Goal: Task Accomplishment & Management: Use online tool/utility

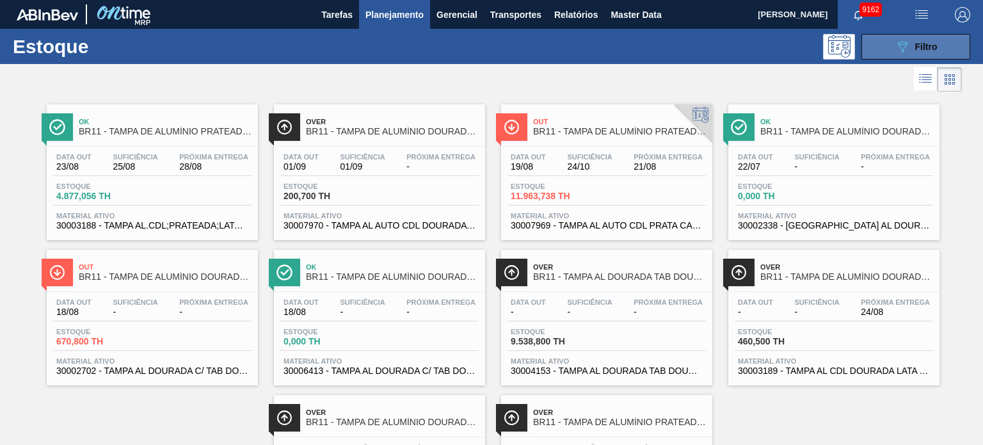
click at [904, 51] on icon "089F7B8B-B2A5-4AFE-B5C0-19BA573D28AC" at bounding box center [901, 46] width 15 height 15
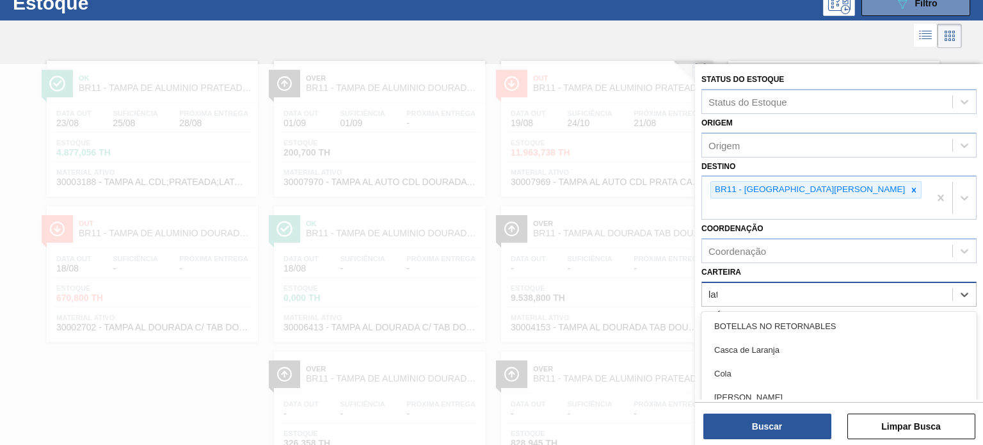
scroll to position [45, 0]
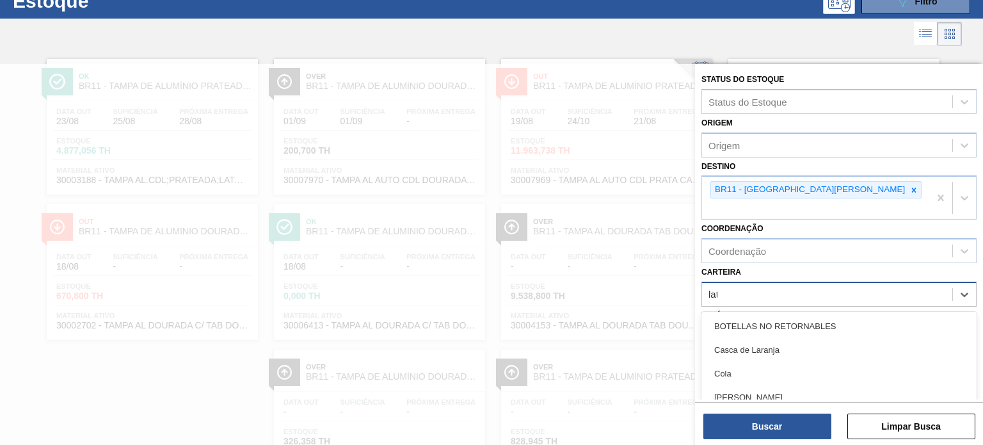
type input "lata"
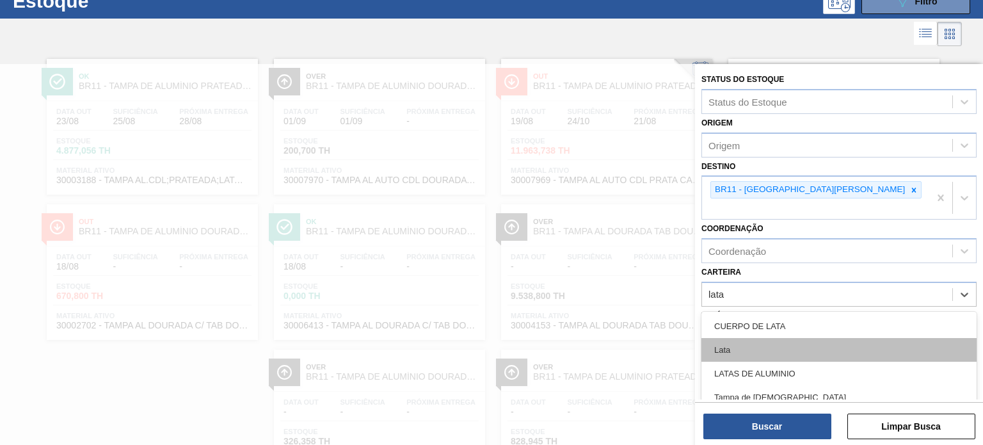
click at [817, 338] on div "Lata" at bounding box center [838, 350] width 275 height 24
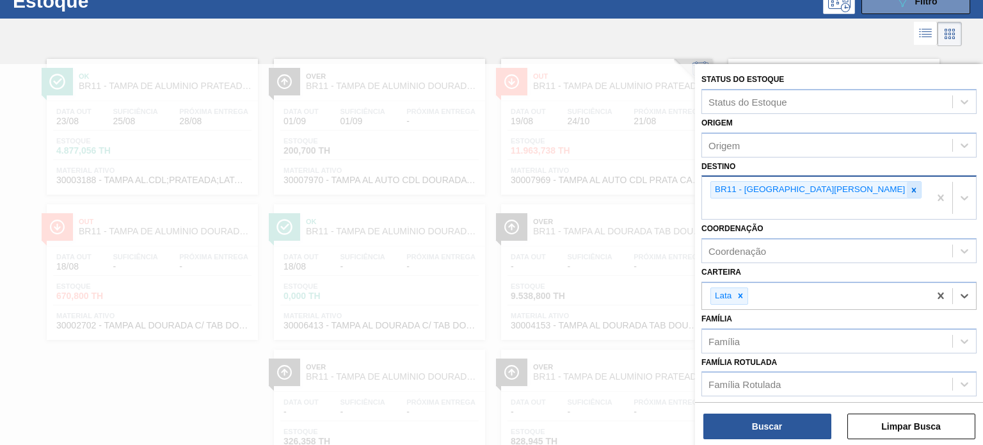
click at [909, 187] on icon at bounding box center [913, 190] width 9 height 9
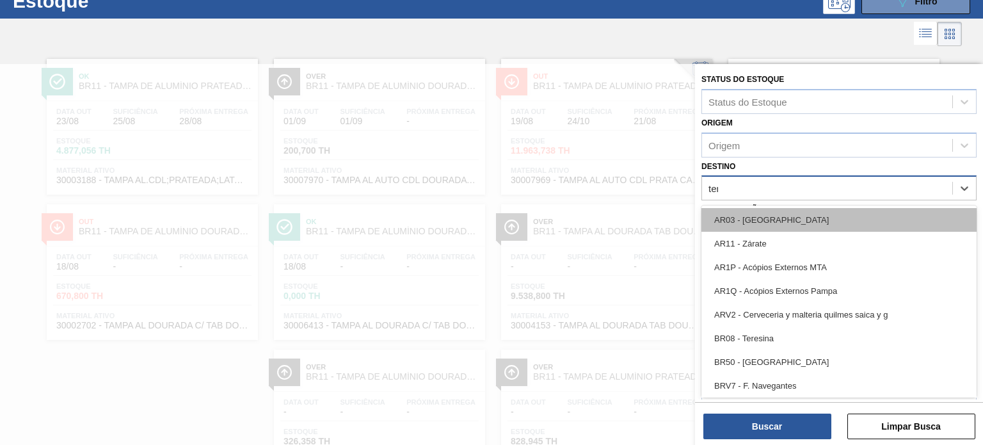
type input "tere"
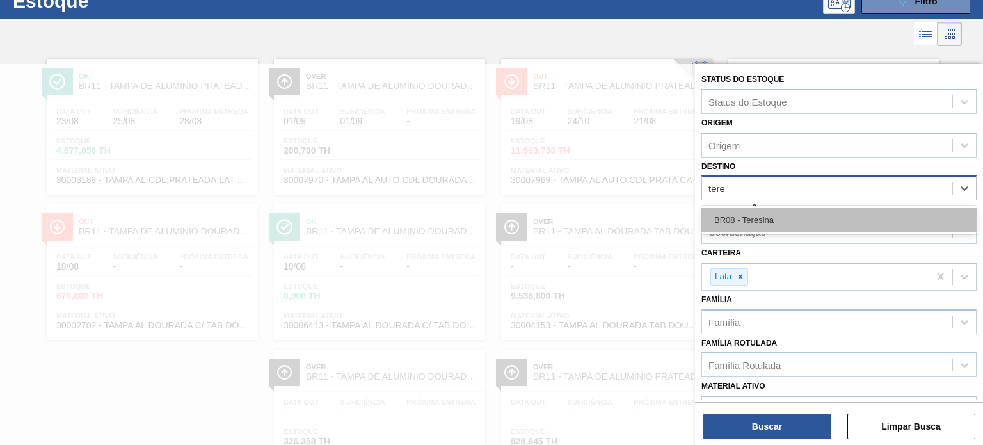
click at [780, 222] on div "BR08 - Teresina" at bounding box center [838, 220] width 275 height 24
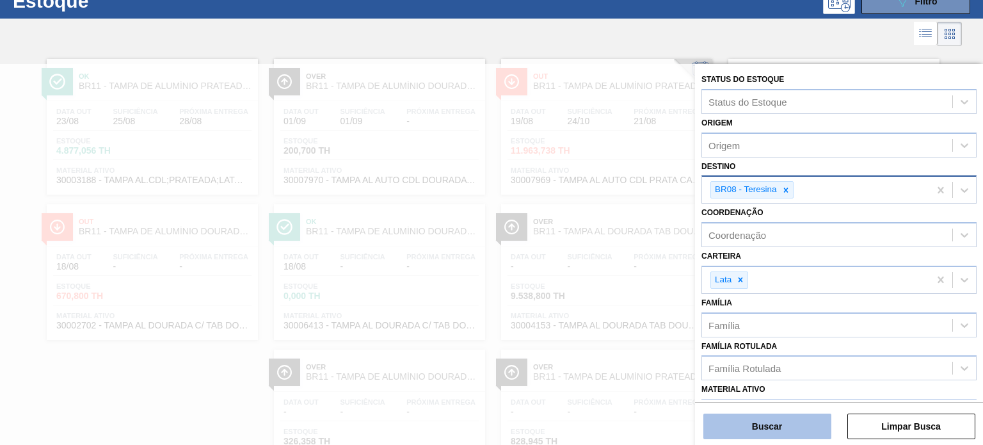
click at [807, 422] on button "Buscar" at bounding box center [767, 426] width 128 height 26
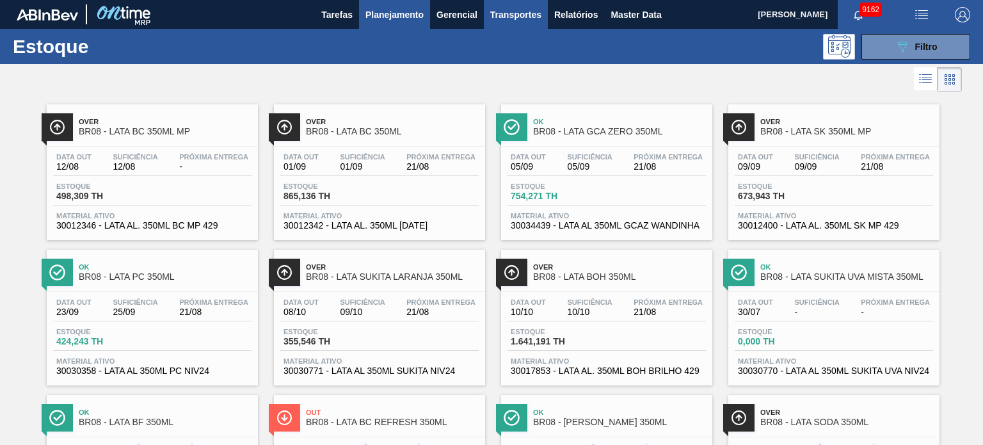
click at [527, 13] on span "Transportes" at bounding box center [515, 14] width 51 height 15
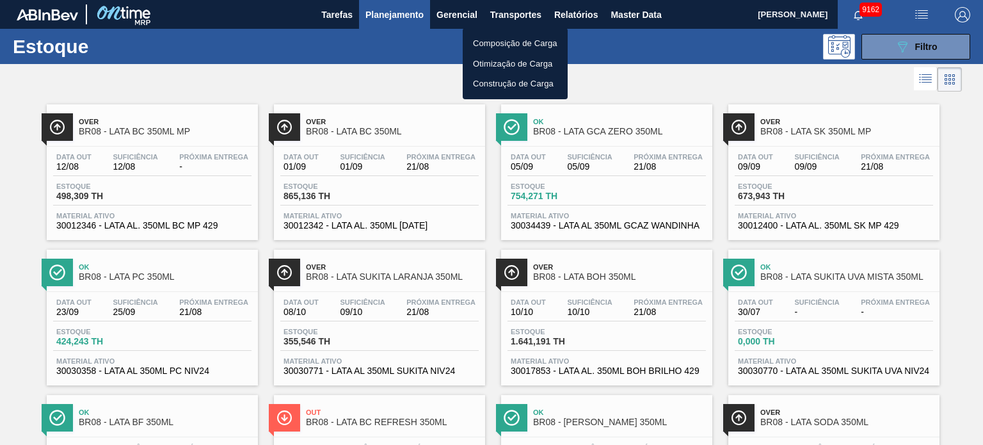
click at [517, 38] on li "Composição de Carga" at bounding box center [515, 43] width 105 height 20
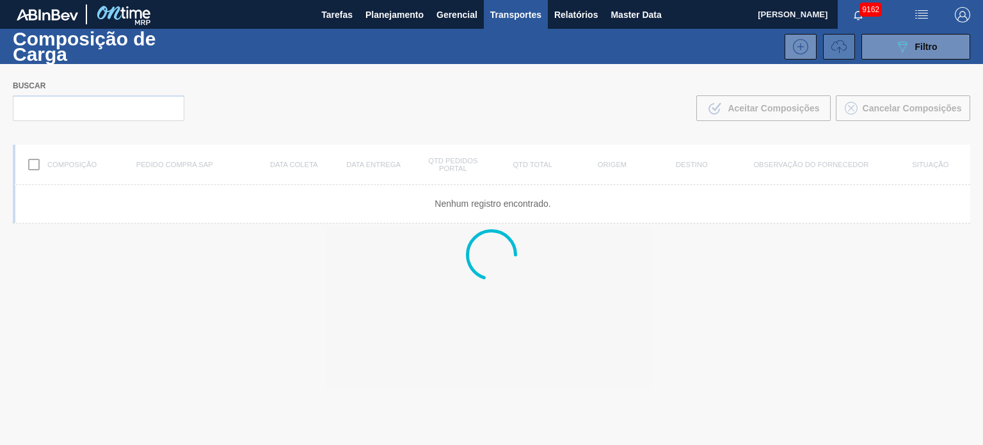
click at [839, 49] on icon at bounding box center [838, 46] width 15 height 15
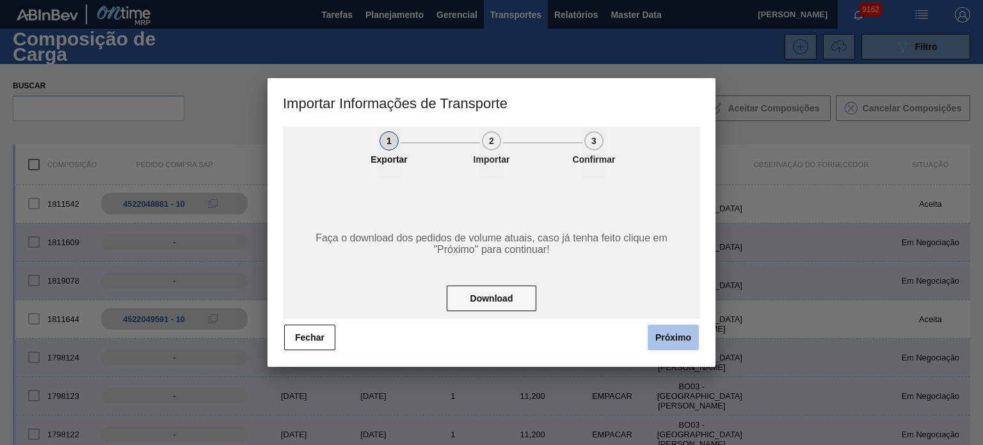
click at [689, 328] on button "Próximo" at bounding box center [672, 337] width 51 height 26
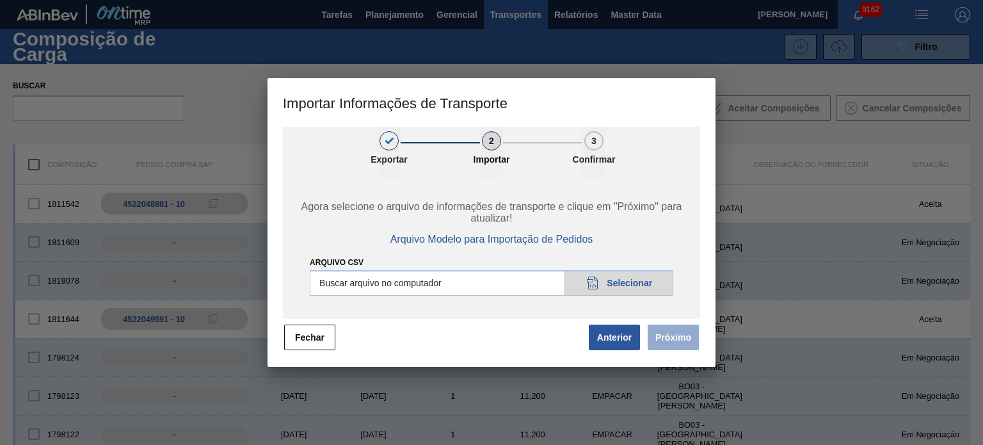
click at [622, 288] on input "Arquivo CSV" at bounding box center [491, 283] width 363 height 26
type input "C:\fakepath\IMP.csv"
click at [678, 337] on button "Próximo" at bounding box center [672, 337] width 51 height 26
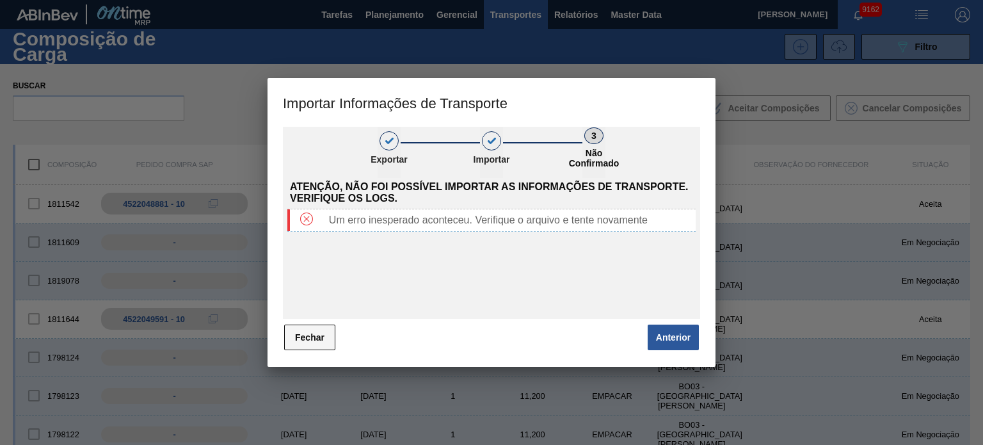
click at [318, 341] on button "Fechar" at bounding box center [309, 337] width 51 height 26
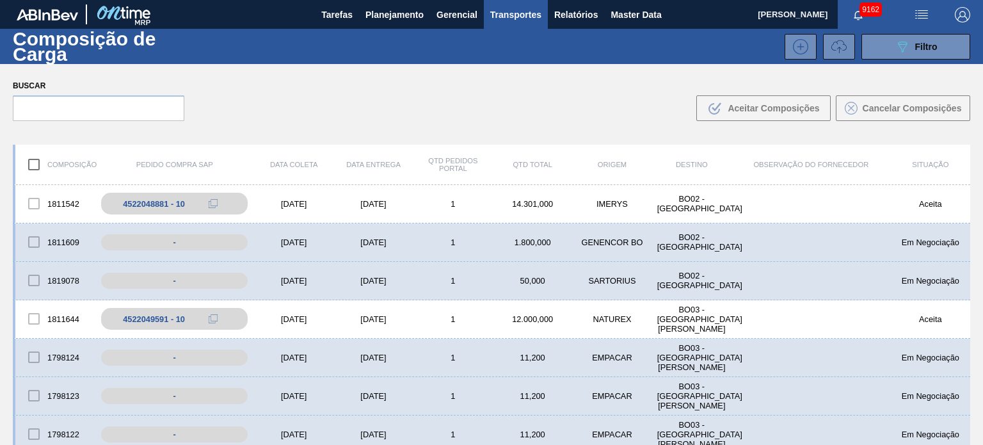
click at [830, 27] on div "MARILIA RIBEIRO BALARDIN 9162 Marcar todas como lido" at bounding box center [870, 14] width 225 height 29
drag, startPoint x: 836, startPoint y: 48, endPoint x: 724, endPoint y: 175, distance: 169.1
click at [836, 48] on icon at bounding box center [838, 46] width 15 height 15
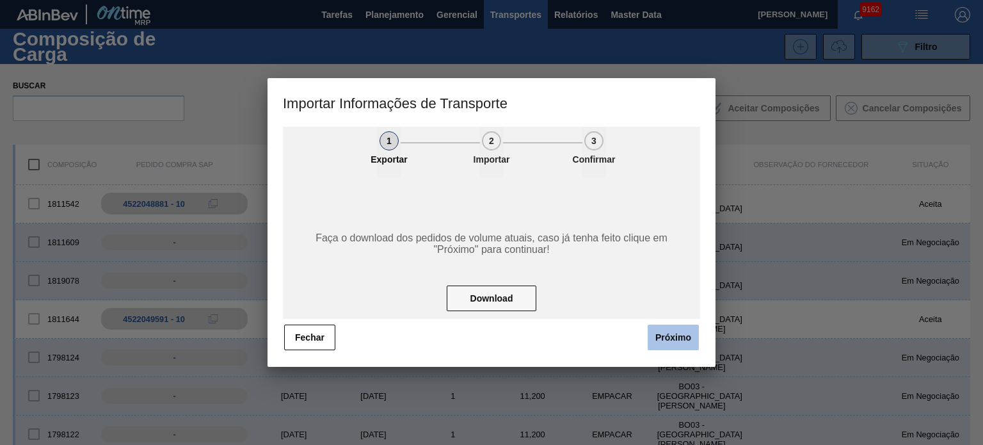
click at [678, 334] on button "Próximo" at bounding box center [672, 337] width 51 height 26
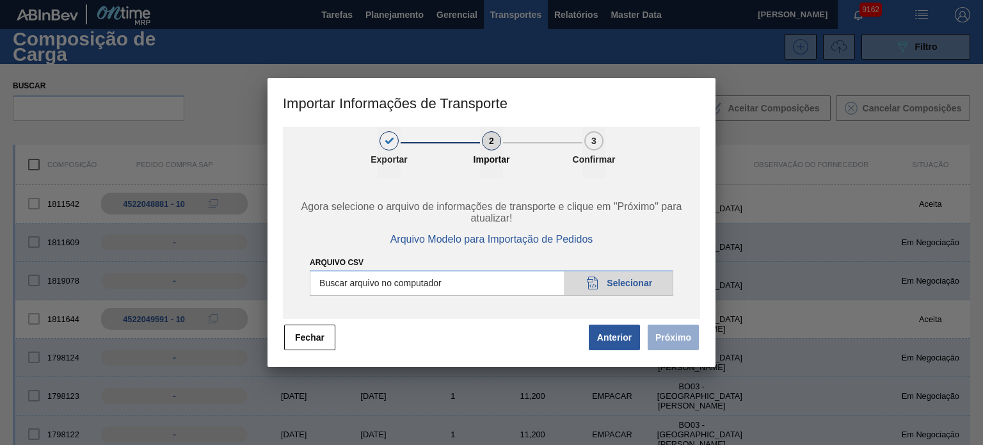
click at [627, 290] on input "Arquivo CSV" at bounding box center [491, 283] width 363 height 26
type input "C:\fakepath\IMP.csv"
click at [681, 332] on button "Próximo" at bounding box center [672, 337] width 51 height 26
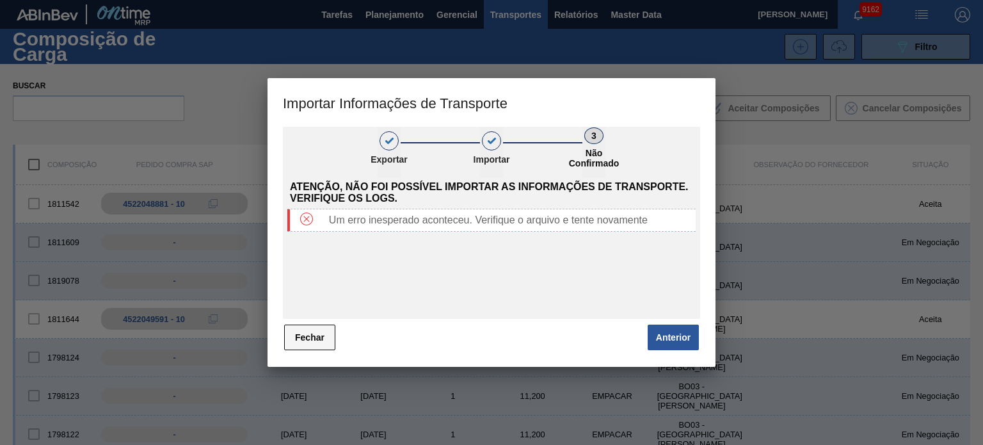
click at [315, 340] on button "Fechar" at bounding box center [309, 337] width 51 height 26
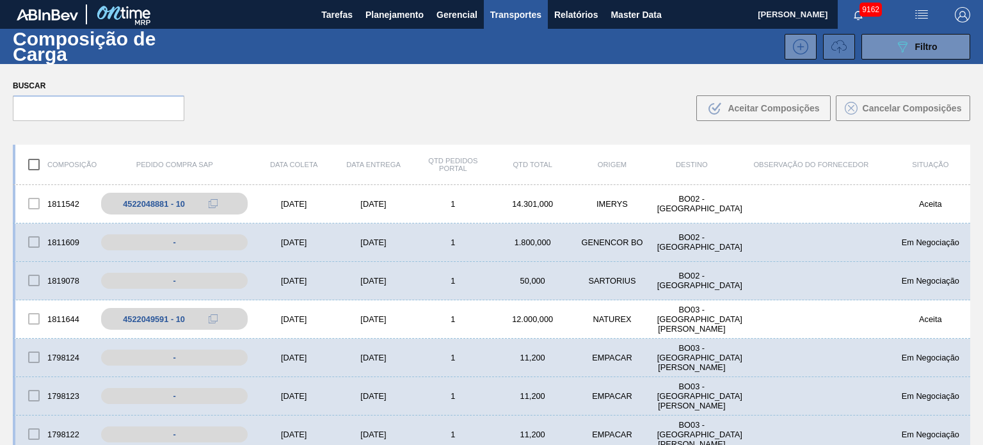
click at [846, 42] on button at bounding box center [839, 47] width 32 height 26
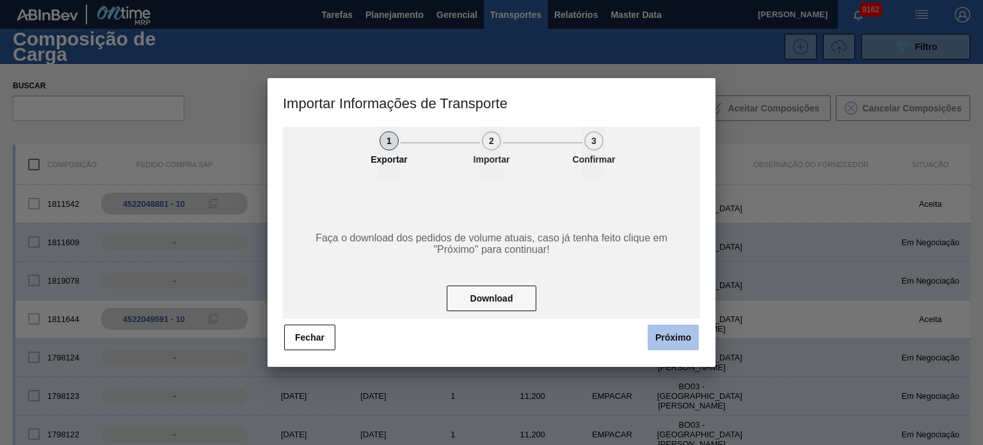
click at [668, 333] on button "Próximo" at bounding box center [672, 337] width 51 height 26
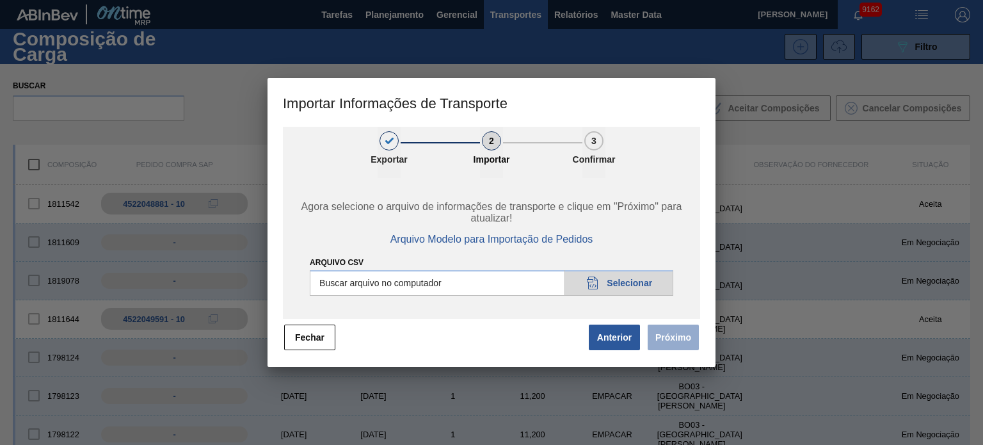
click at [616, 284] on input "Arquivo CSV" at bounding box center [491, 283] width 363 height 26
type input "C:\fakepath\IMP.csv"
click at [672, 330] on button "Próximo" at bounding box center [672, 337] width 51 height 26
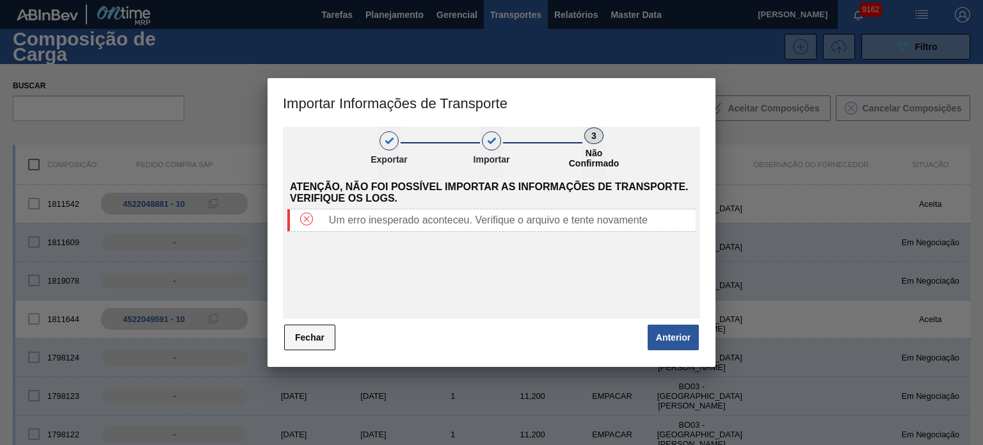
click at [316, 344] on button "Fechar" at bounding box center [309, 337] width 51 height 26
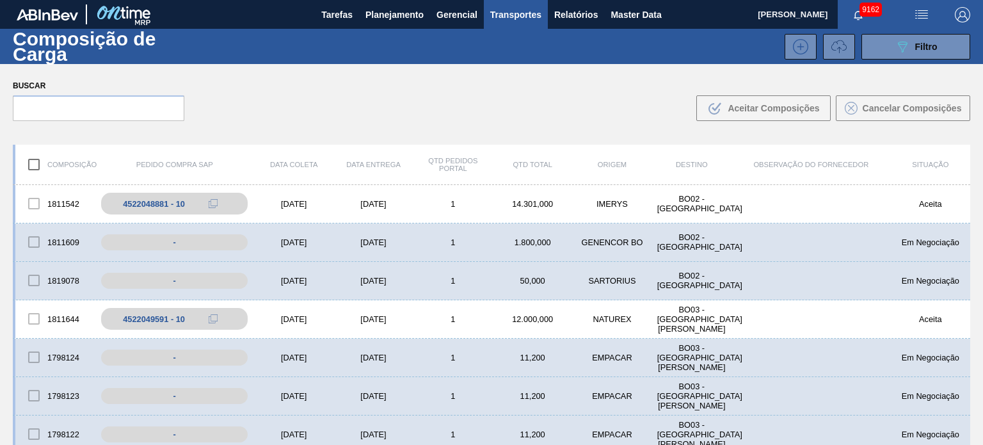
click at [538, 7] on span "Transportes" at bounding box center [515, 14] width 51 height 15
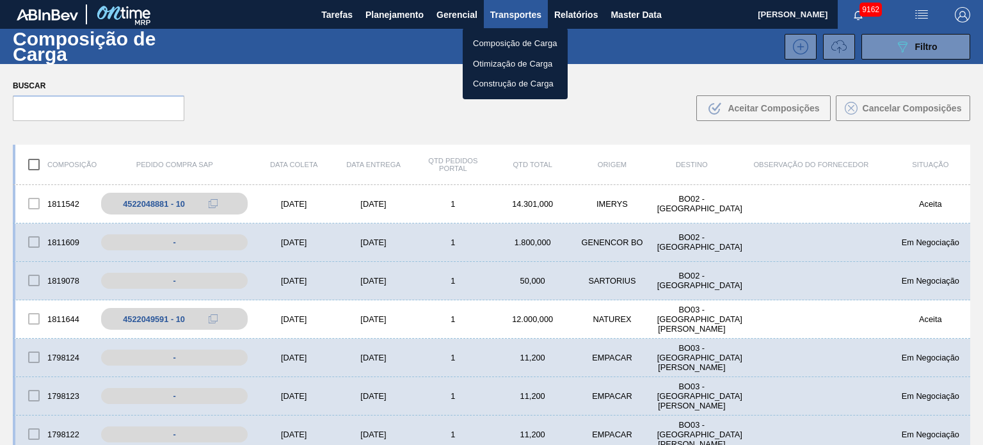
click at [512, 44] on li "Composição de Carga" at bounding box center [515, 43] width 105 height 20
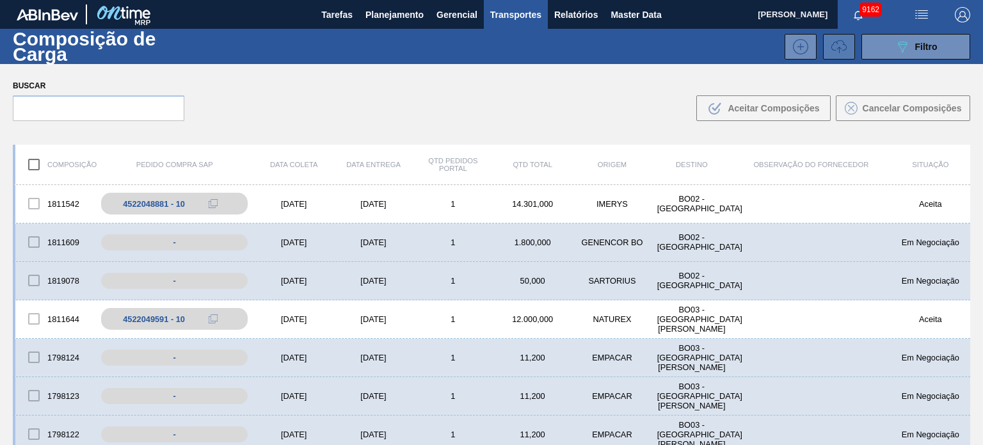
click at [839, 51] on icon at bounding box center [838, 46] width 15 height 15
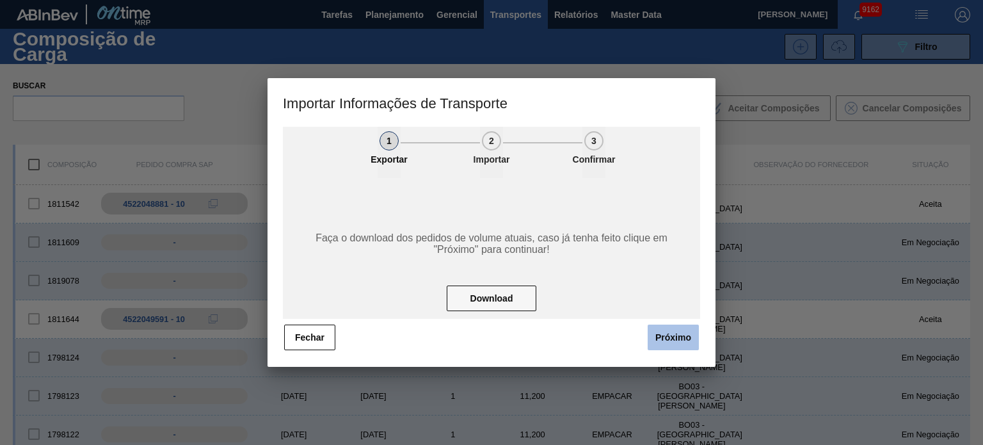
click at [659, 335] on button "Próximo" at bounding box center [672, 337] width 51 height 26
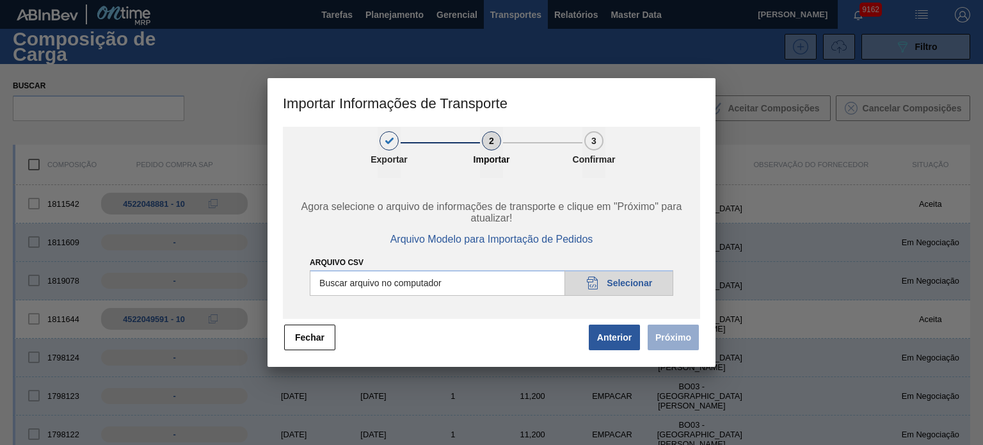
click at [620, 280] on input "Arquivo CSV" at bounding box center [491, 283] width 363 height 26
type input "C:\fakepath\IMP.csv"
click at [666, 341] on button "Próximo" at bounding box center [672, 337] width 51 height 26
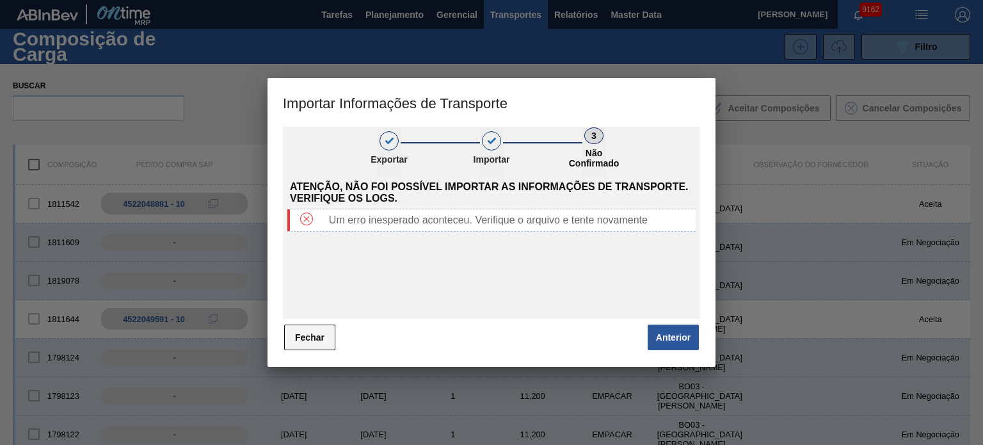
click at [287, 340] on button "Fechar" at bounding box center [309, 337] width 51 height 26
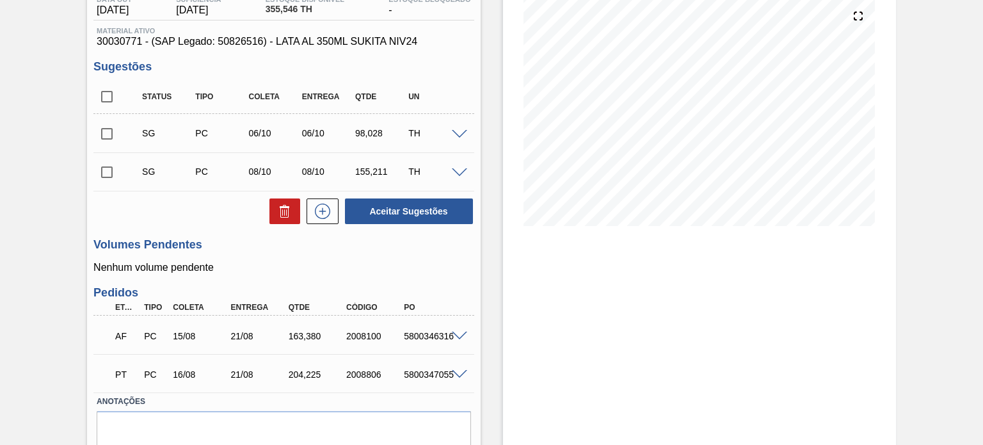
scroll to position [128, 0]
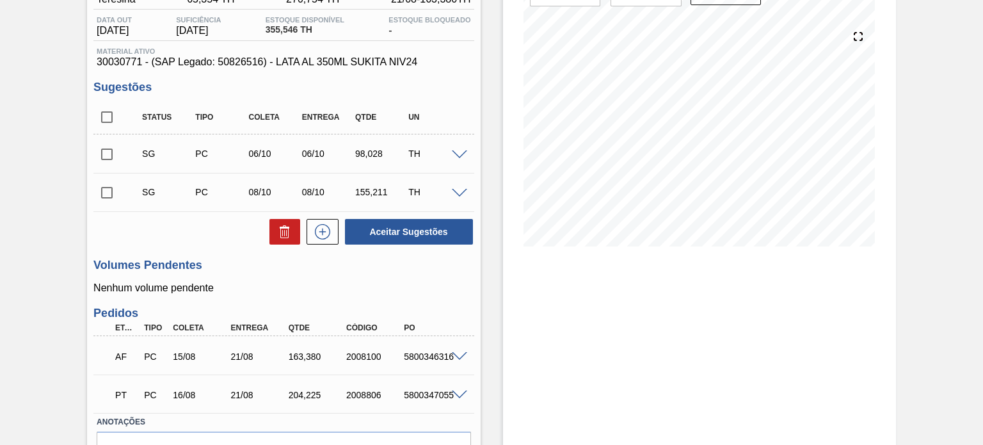
click at [452, 153] on span at bounding box center [459, 155] width 15 height 10
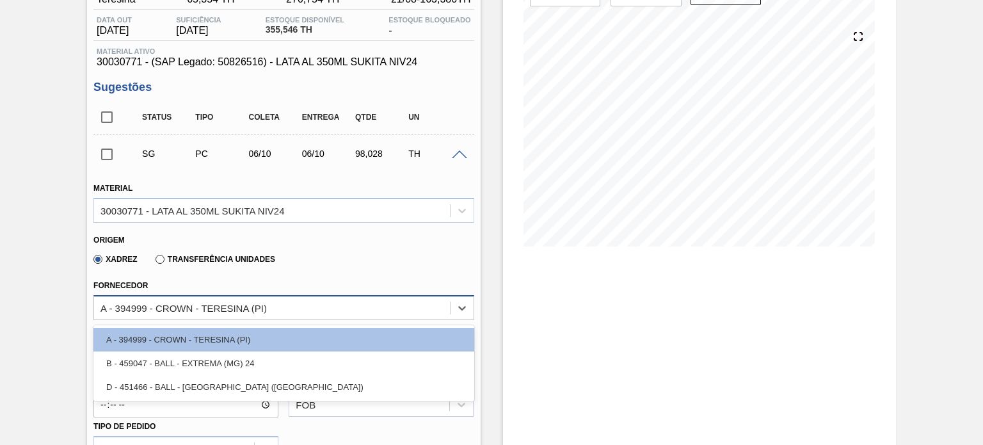
click at [274, 313] on div "A - 394999 - CROWN - TERESINA (PI)" at bounding box center [271, 307] width 355 height 19
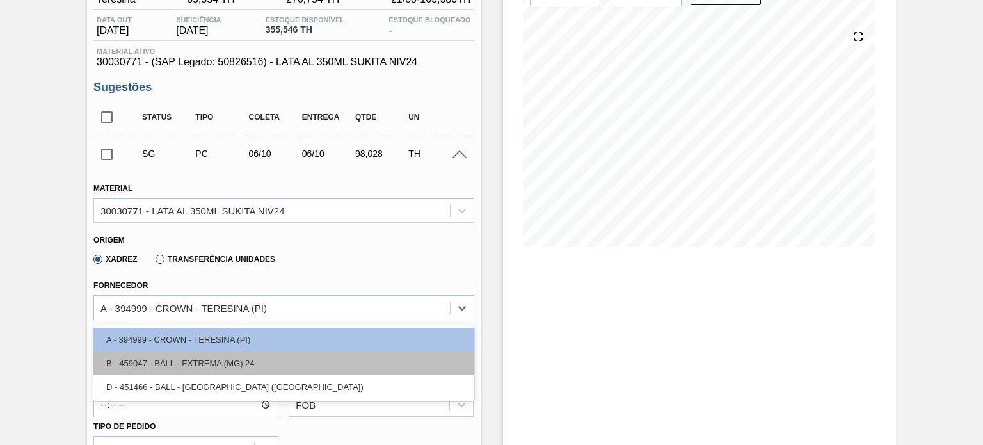
click at [254, 363] on div "B - 459047 - BALL - EXTREMA (MG) 24" at bounding box center [283, 363] width 380 height 24
type input "[DATE]"
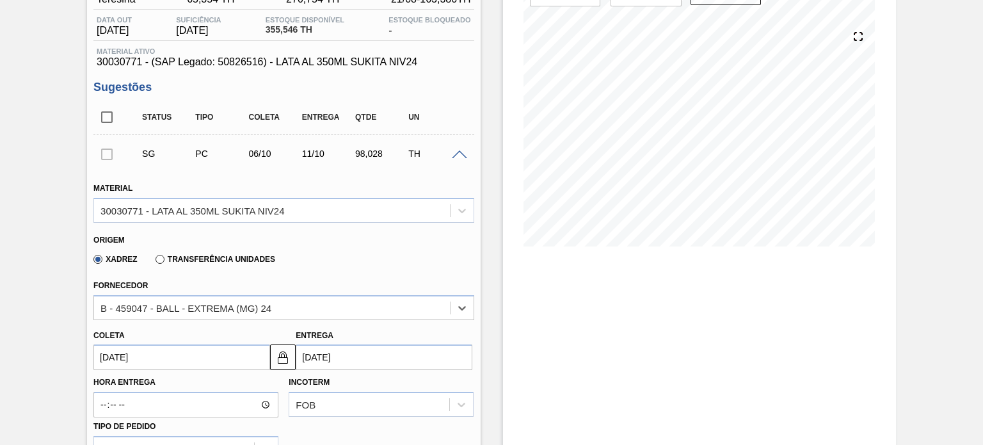
scroll to position [192, 0]
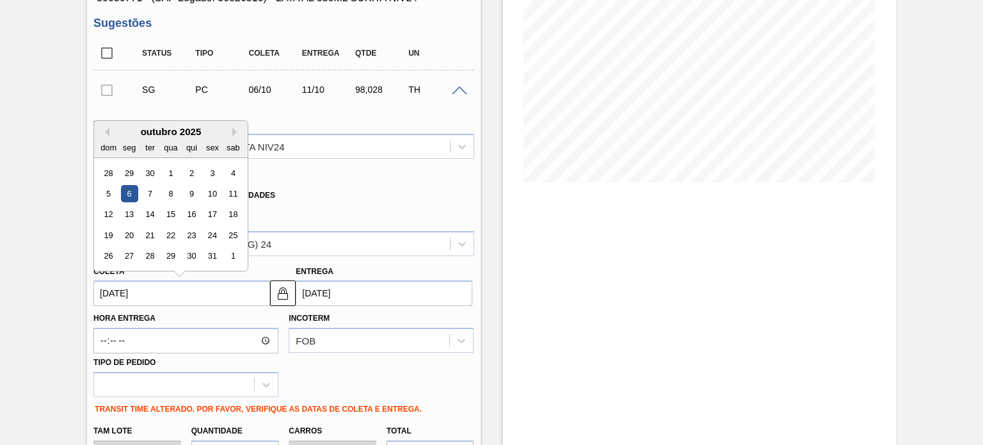
click at [164, 285] on input "[DATE]" at bounding box center [181, 293] width 177 height 26
click at [109, 131] on button "Previous Month" at bounding box center [104, 131] width 9 height 9
click at [191, 233] on div "21" at bounding box center [191, 234] width 17 height 17
type input "[DATE]"
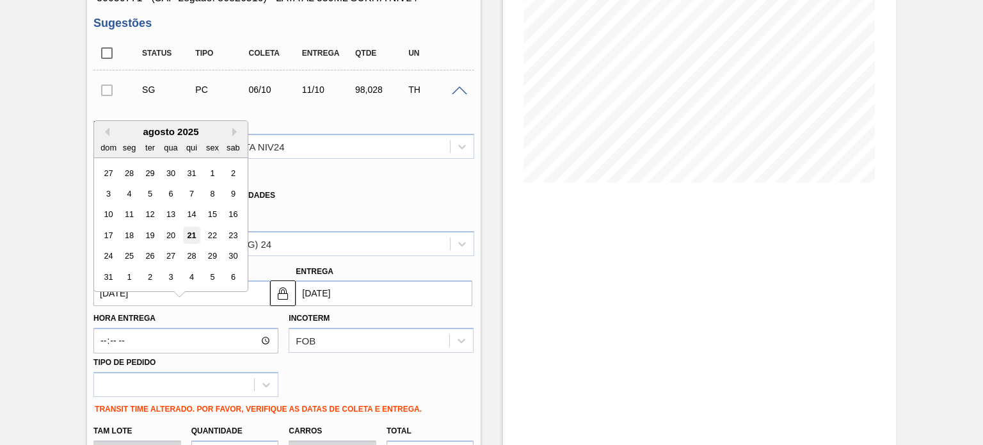
type input "[DATE]"
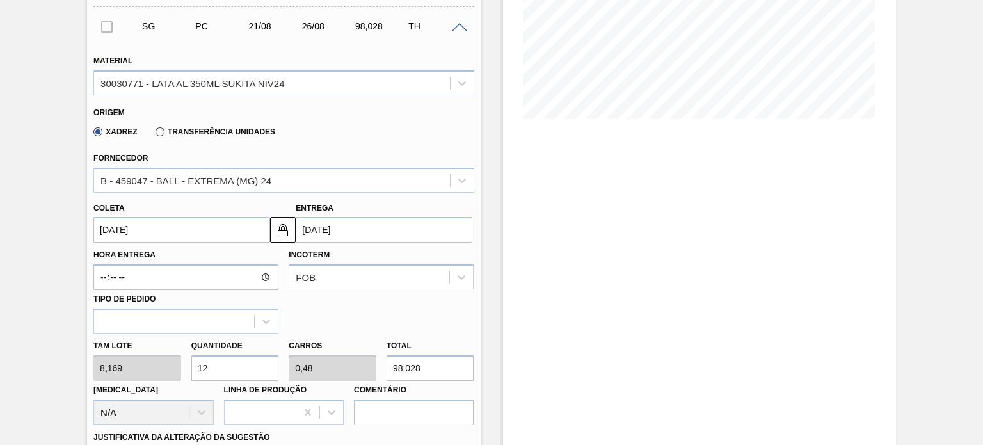
scroll to position [256, 0]
click at [171, 363] on div "Tam lote 8,169 Quantidade 12 Carros 0,48 Total 98,028 Doca N/A Linha de Produçã…" at bounding box center [283, 378] width 390 height 91
type input "2"
type input "0,08"
type input "16,338"
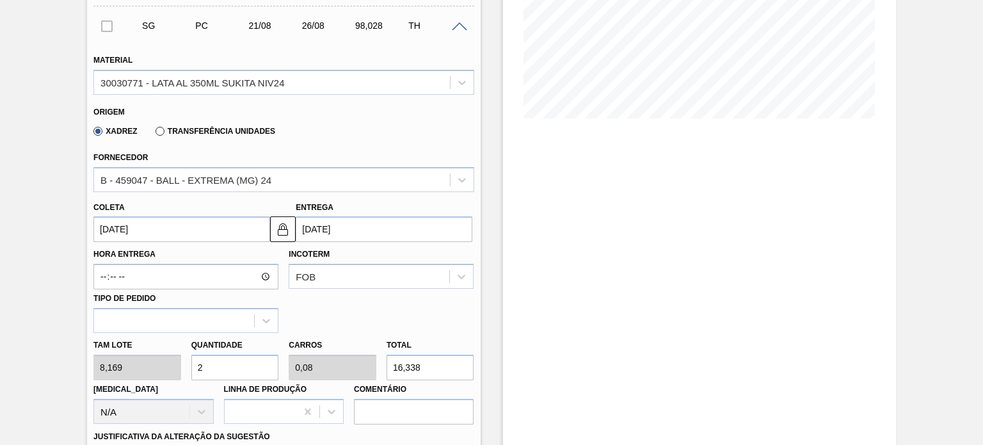
type input "20"
type input "0,8"
type input "163,38"
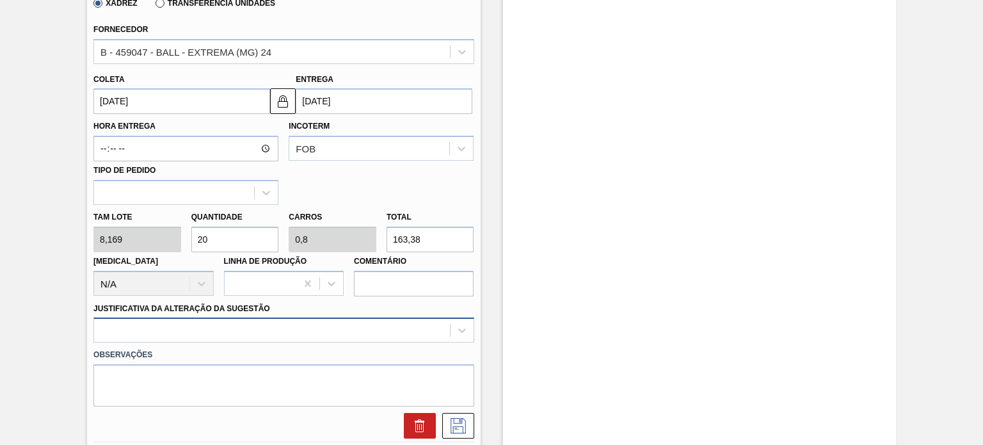
type input "20"
click at [330, 333] on div at bounding box center [283, 329] width 380 height 25
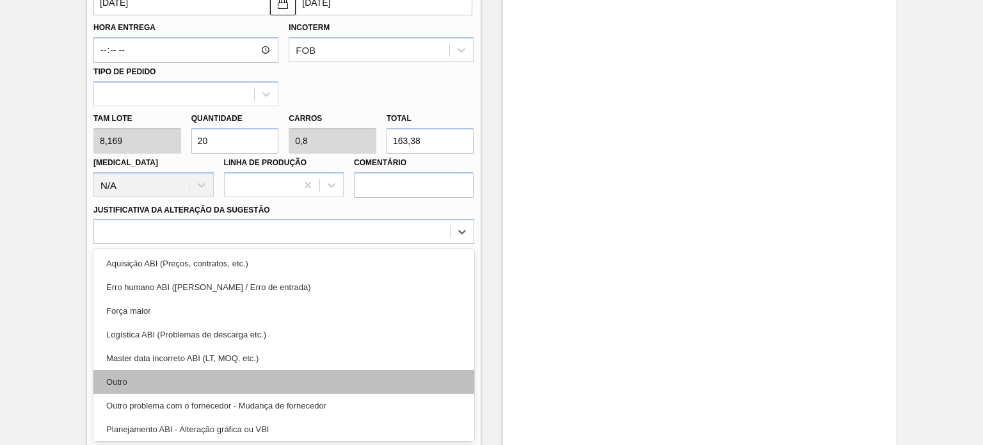
click at [276, 370] on div "Outro" at bounding box center [283, 382] width 380 height 24
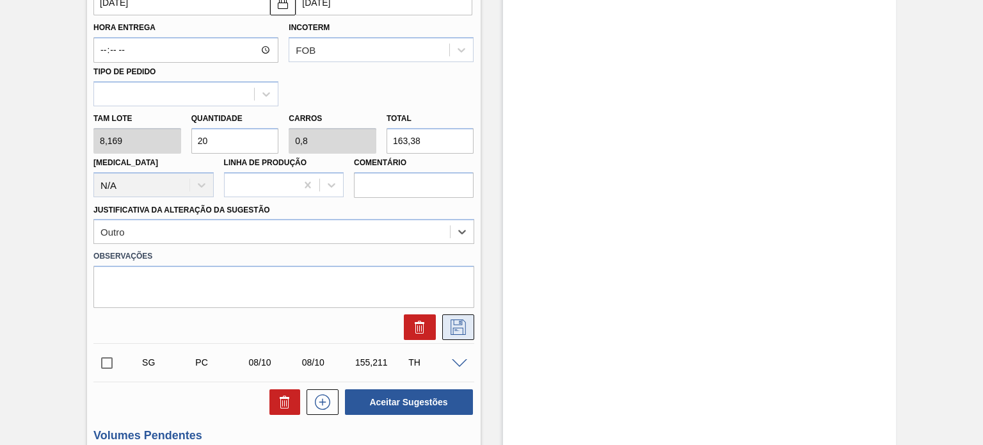
click at [454, 324] on icon at bounding box center [458, 326] width 20 height 15
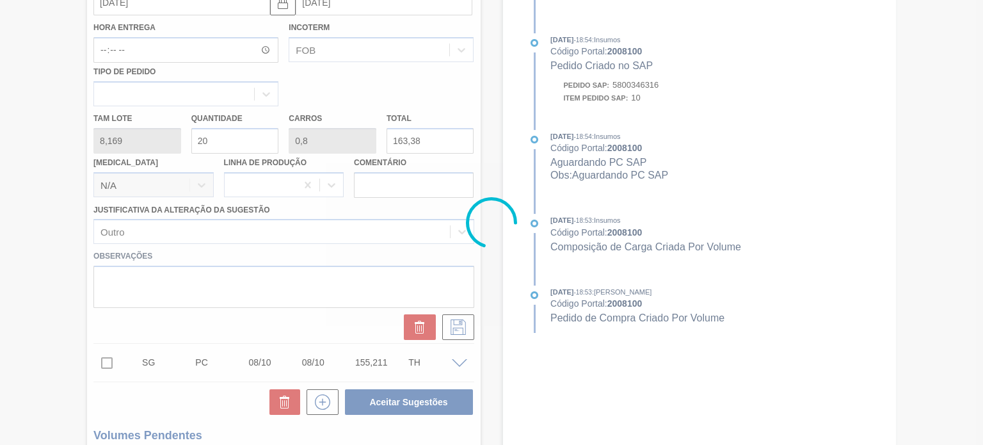
scroll to position [200, 0]
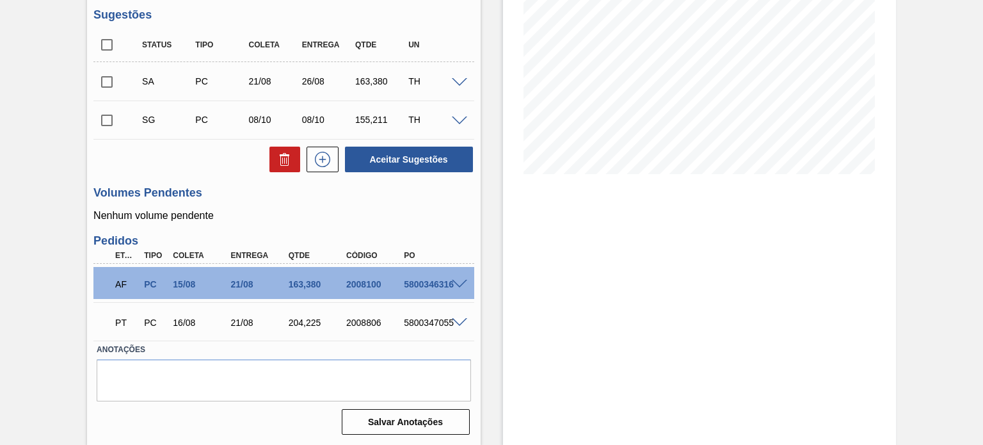
click at [111, 79] on input "checkbox" at bounding box center [106, 81] width 27 height 27
click at [426, 163] on button "Aceitar Sugestões" at bounding box center [409, 160] width 128 height 26
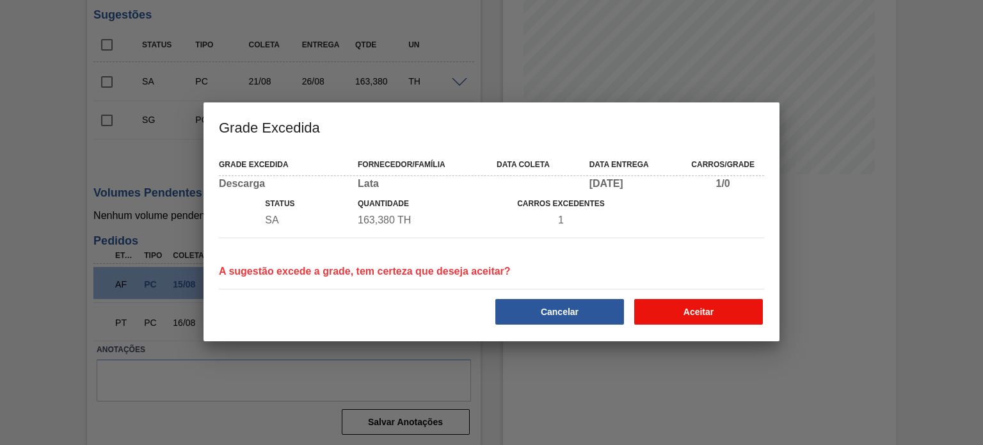
click at [699, 305] on button "Aceitar" at bounding box center [698, 312] width 129 height 26
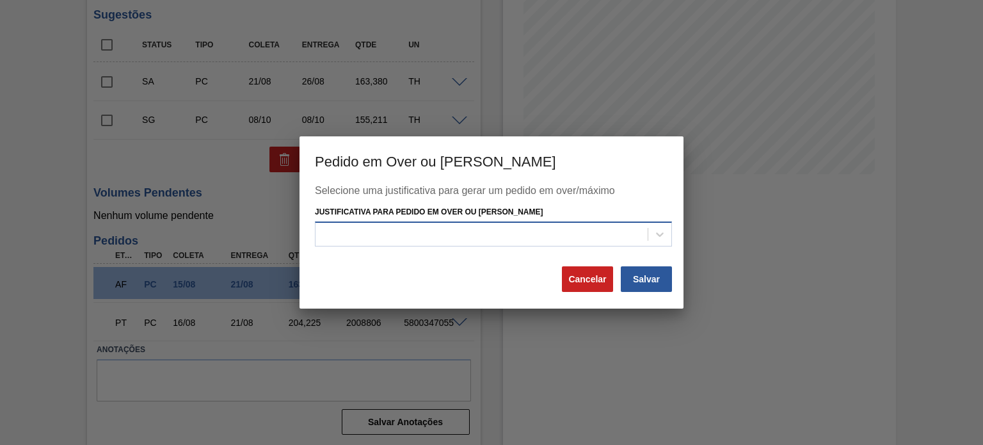
click at [550, 236] on div at bounding box center [481, 234] width 332 height 19
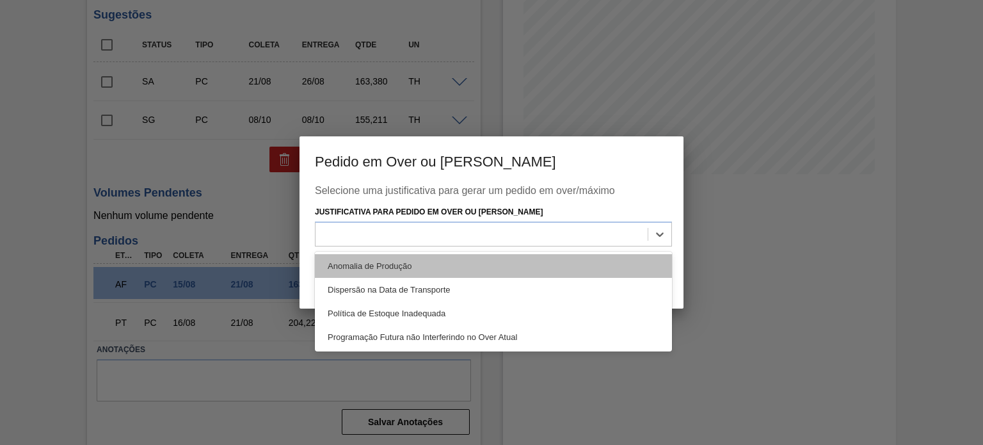
click at [470, 254] on div "Anomalia de Produção" at bounding box center [493, 266] width 357 height 24
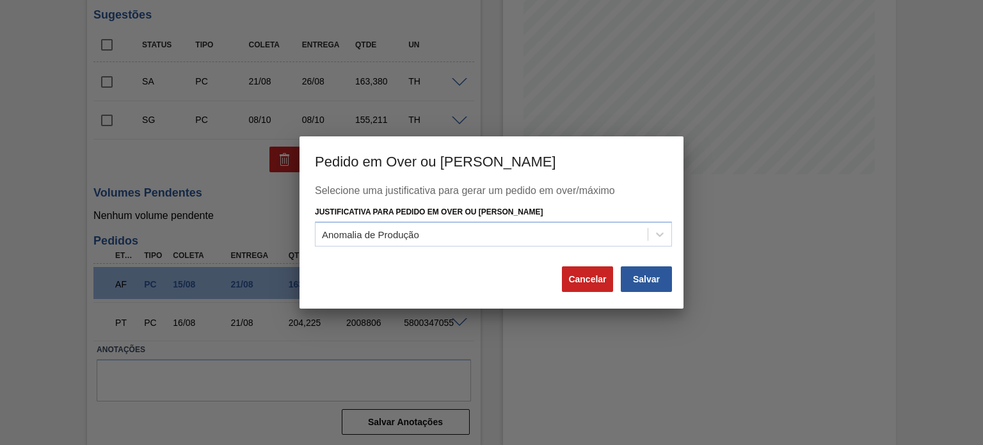
click at [586, 269] on button "Cancelar" at bounding box center [587, 279] width 51 height 26
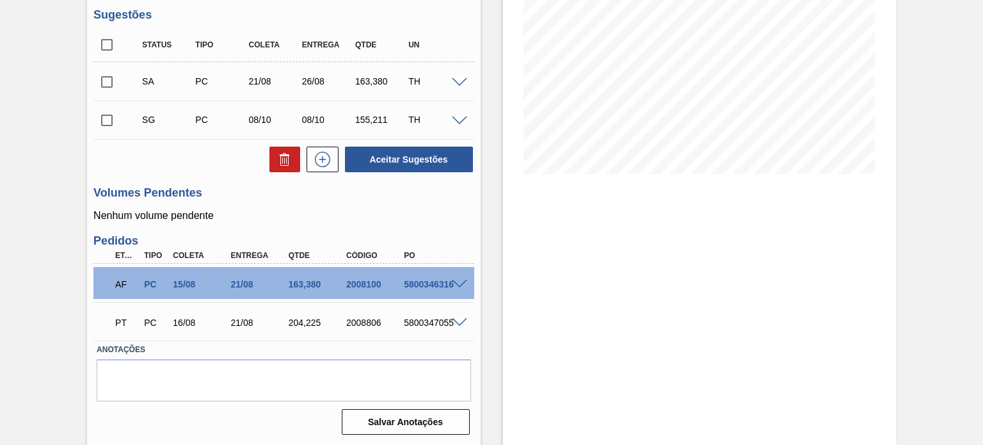
scroll to position [72, 0]
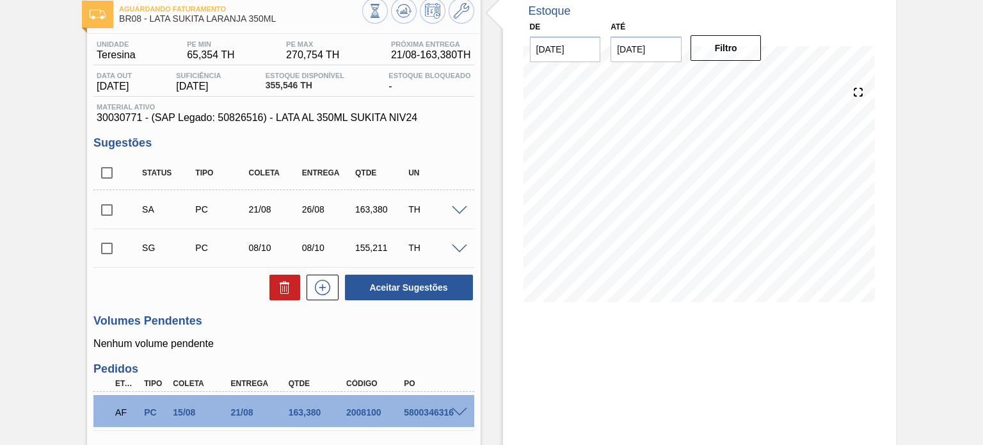
click at [109, 207] on input "checkbox" at bounding box center [106, 209] width 27 height 27
click at [404, 281] on button "Aceitar Sugestões" at bounding box center [409, 287] width 128 height 26
checkbox input "false"
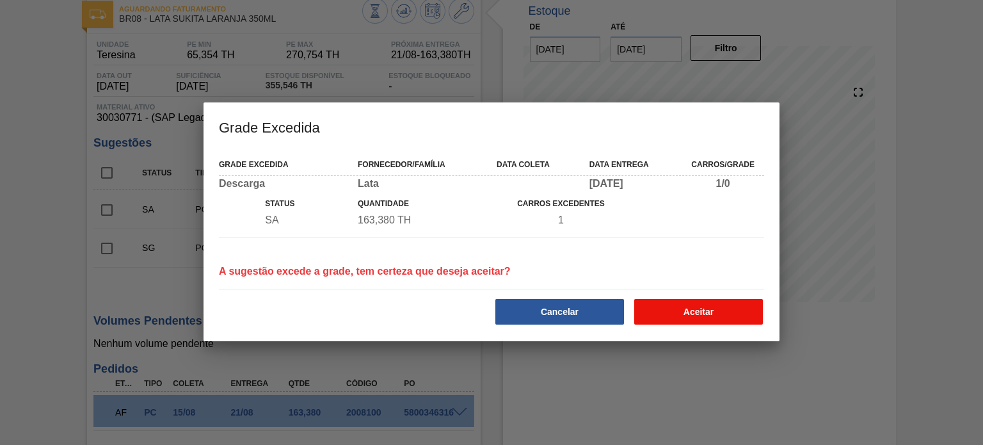
click at [720, 306] on button "Aceitar" at bounding box center [698, 312] width 129 height 26
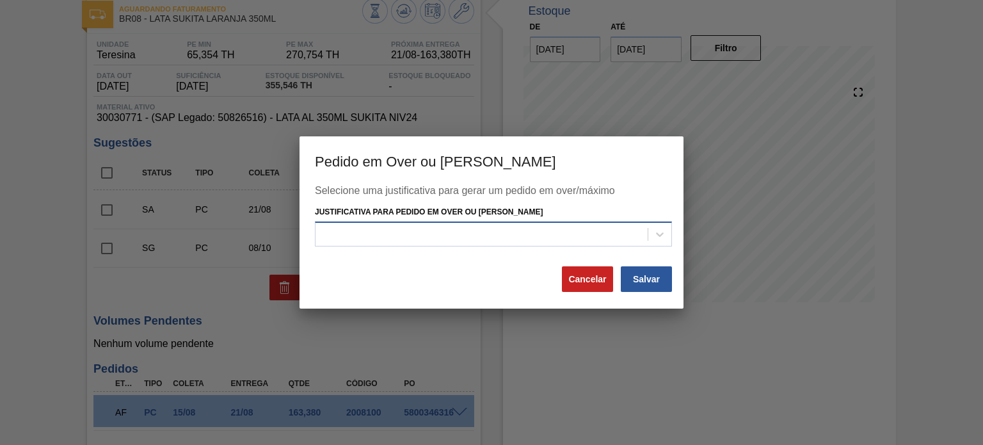
click at [554, 235] on div at bounding box center [481, 234] width 332 height 19
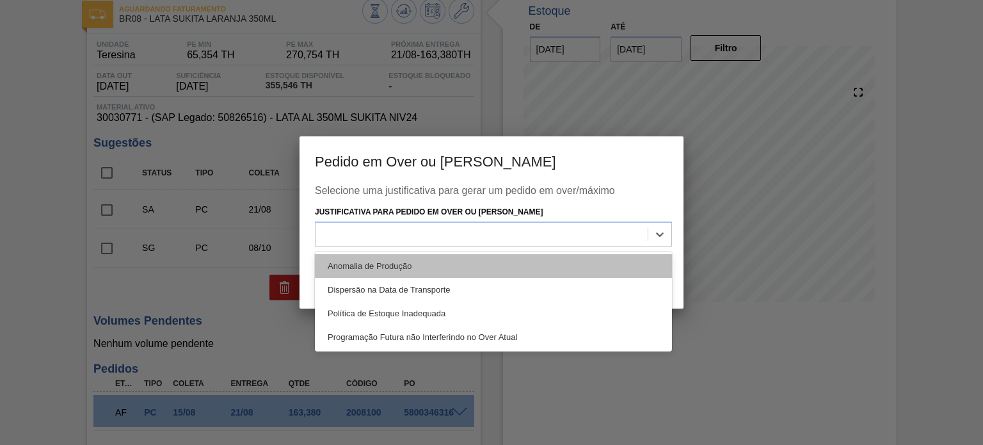
click at [428, 260] on div "Anomalia de Produção" at bounding box center [493, 266] width 357 height 24
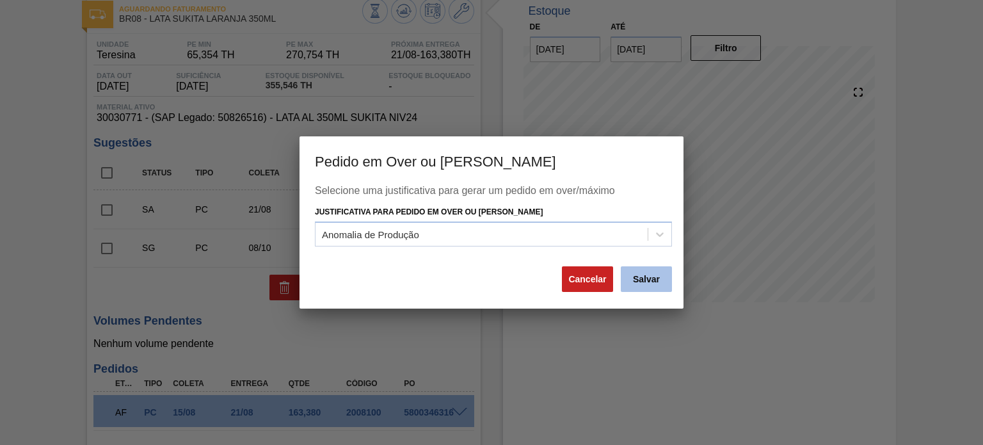
click at [647, 283] on button "Salvar" at bounding box center [646, 279] width 51 height 26
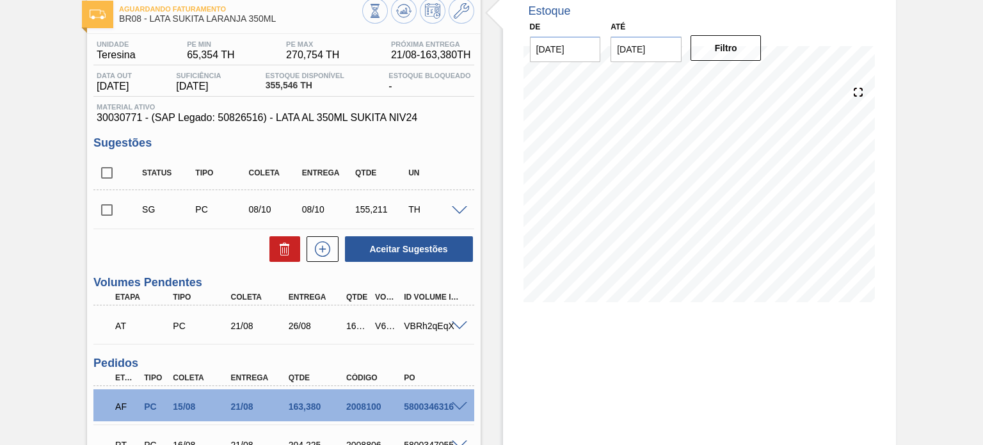
click at [385, 324] on div "V617399" at bounding box center [386, 326] width 29 height 10
copy div "V617399"
